Goal: Task Accomplishment & Management: Manage account settings

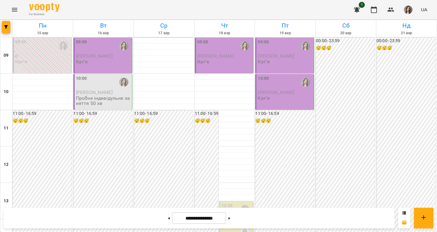
scroll to position [233, 0]
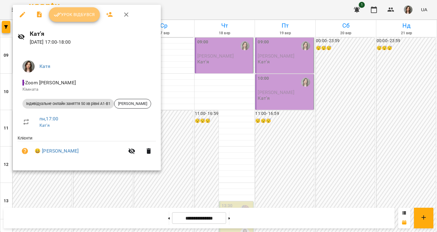
click at [76, 14] on span "Урок відбувся" at bounding box center [74, 14] width 41 height 7
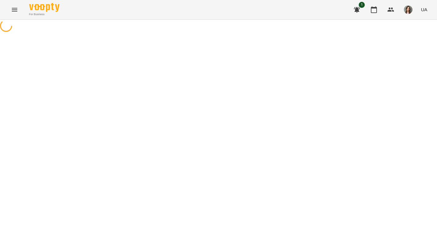
click at [62, 33] on div at bounding box center [218, 27] width 437 height 14
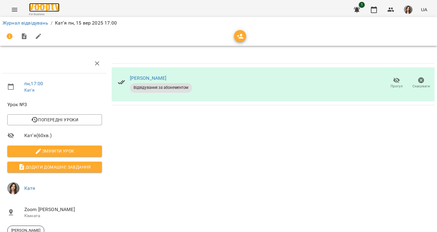
click at [45, 6] on img at bounding box center [44, 7] width 30 height 9
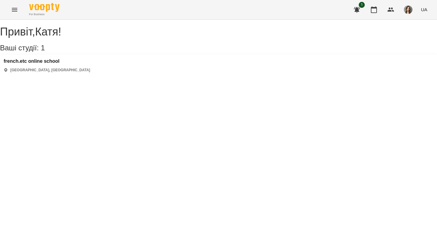
click at [39, 64] on div "french.etc online school [GEOGRAPHIC_DATA], [GEOGRAPHIC_DATA]" at bounding box center [218, 66] width 437 height 22
click at [40, 64] on h3 "french.etc online school" at bounding box center [47, 61] width 87 height 5
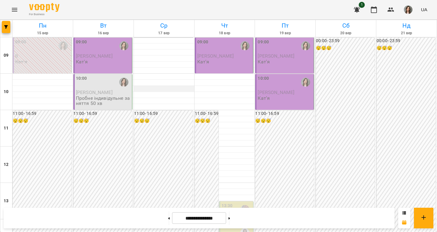
scroll to position [242, 0]
click at [424, 9] on span "UA" at bounding box center [424, 9] width 6 height 6
click at [411, 9] on div at bounding box center [218, 116] width 437 height 232
click at [411, 9] on img "button" at bounding box center [408, 9] width 9 height 9
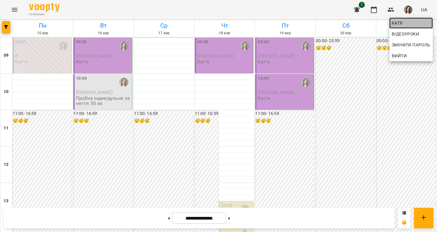
click at [412, 20] on span "Катя" at bounding box center [411, 22] width 39 height 7
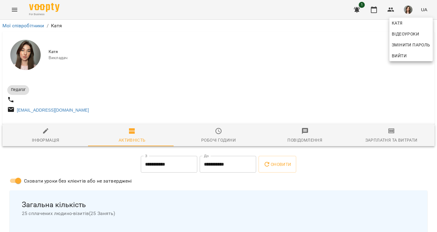
click at [268, 29] on div at bounding box center [218, 116] width 437 height 232
